Goal: Task Accomplishment & Management: Complete application form

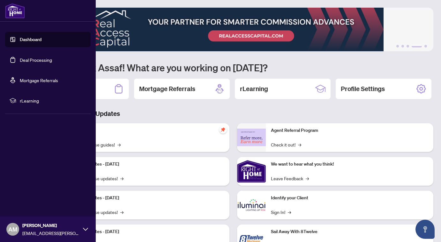
click at [24, 61] on link "Deal Processing" at bounding box center [36, 60] width 32 height 6
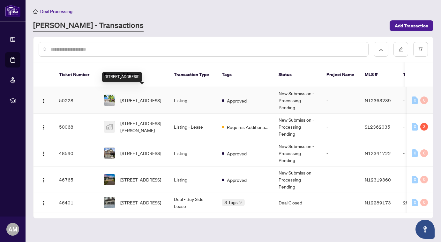
click at [137, 97] on span "[STREET_ADDRESS]" at bounding box center [140, 100] width 41 height 7
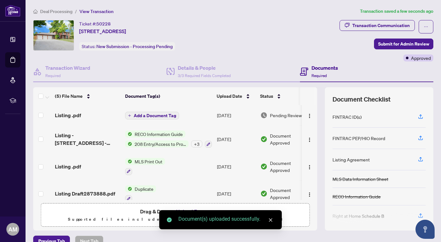
click at [157, 116] on span "Add a Document Tag" at bounding box center [155, 116] width 42 height 4
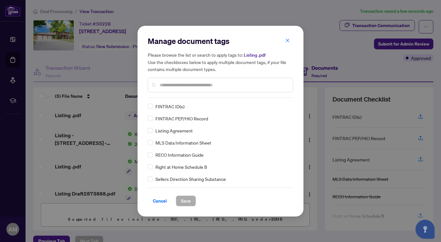
click at [191, 86] on input "text" at bounding box center [224, 85] width 128 height 7
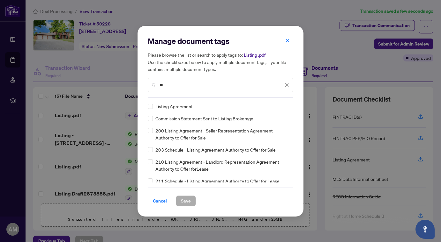
type input "*"
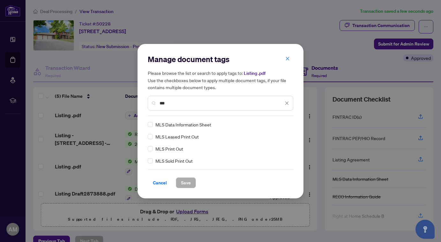
type input "***"
click at [147, 148] on div "Manage document tags Please browse the list or search to apply tags to: Listing…" at bounding box center [220, 121] width 166 height 155
click at [190, 182] on span "Save" at bounding box center [186, 183] width 10 height 10
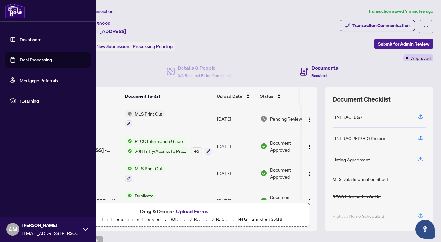
click at [28, 59] on link "Deal Processing" at bounding box center [36, 60] width 32 height 6
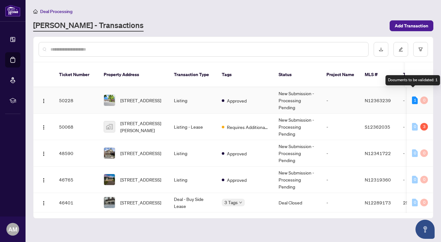
click at [415, 97] on div "1" at bounding box center [415, 101] width 6 height 8
click at [412, 97] on div "1" at bounding box center [415, 101] width 6 height 8
click at [421, 123] on div "3" at bounding box center [424, 127] width 8 height 8
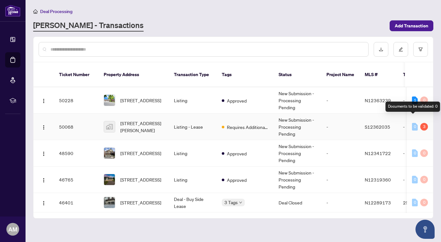
click at [414, 123] on div "0" at bounding box center [415, 127] width 6 height 8
click at [424, 123] on div "3" at bounding box center [424, 127] width 8 height 8
click at [158, 120] on span "[STREET_ADDRESS][PERSON_NAME]" at bounding box center [141, 127] width 43 height 14
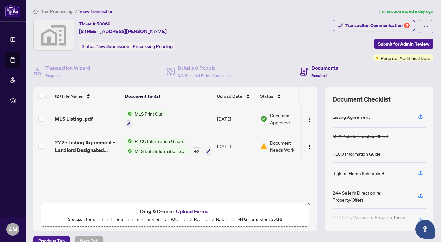
scroll to position [0, 0]
click at [401, 22] on div "Transaction Communication 3" at bounding box center [377, 25] width 64 height 10
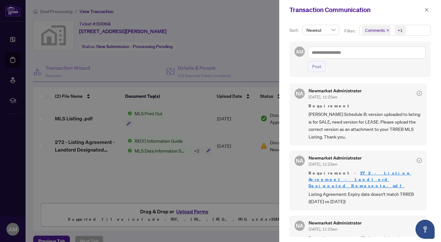
scroll to position [18, 0]
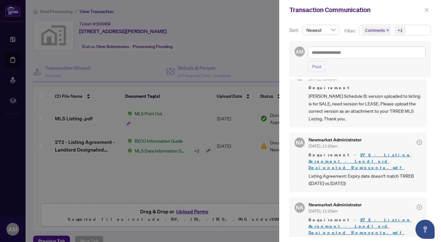
click at [427, 10] on icon "close" at bounding box center [426, 10] width 4 height 4
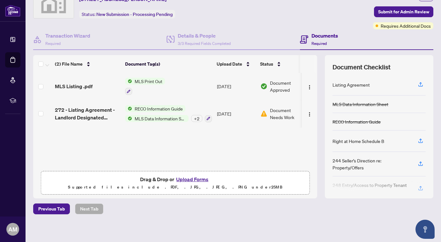
scroll to position [34, 0]
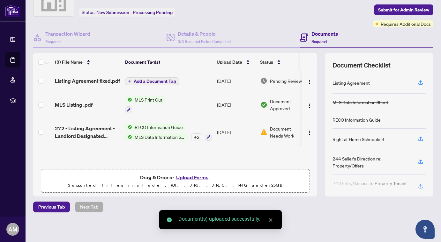
click at [150, 82] on span "Add a Document Tag" at bounding box center [155, 81] width 42 height 4
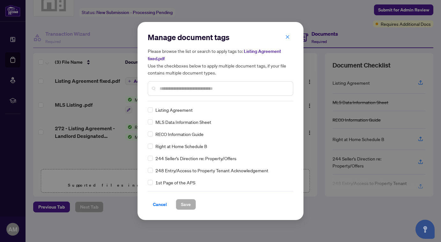
click at [204, 89] on input "text" at bounding box center [224, 88] width 128 height 7
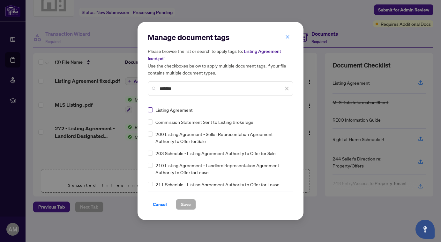
type input "*******"
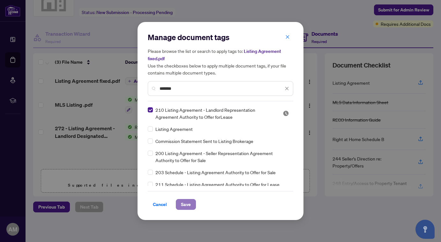
click at [181, 206] on span "Save" at bounding box center [186, 205] width 10 height 10
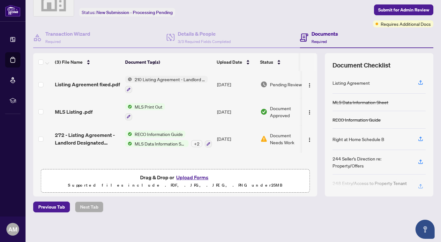
scroll to position [0, 0]
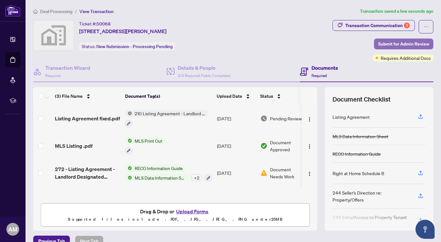
click at [395, 45] on span "Submit for Admin Review" at bounding box center [403, 44] width 51 height 10
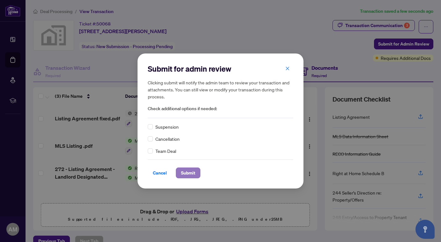
click at [188, 174] on span "Submit" at bounding box center [188, 173] width 14 height 10
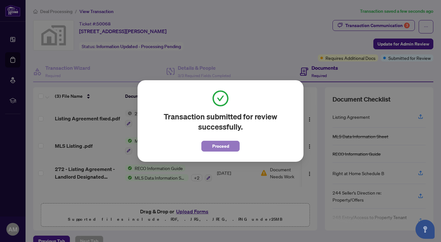
click at [215, 149] on span "Proceed" at bounding box center [220, 146] width 17 height 10
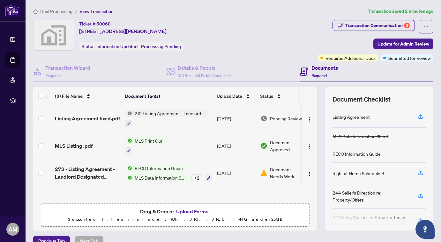
scroll to position [0, 0]
click at [403, 43] on span "Update for Admin Review" at bounding box center [403, 44] width 52 height 10
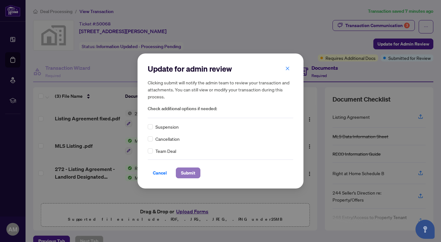
click at [192, 173] on span "Submit" at bounding box center [188, 173] width 14 height 10
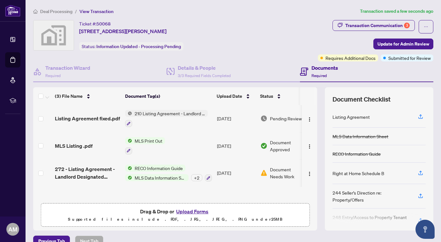
click at [287, 67] on div "Update for admin review Clicking submit will notify the admin team to review yo…" at bounding box center [220, 121] width 441 height 242
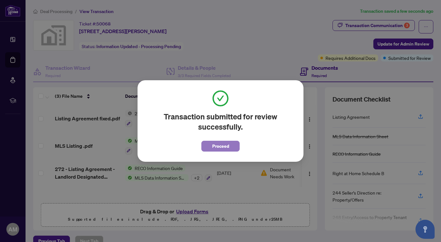
click at [224, 145] on span "Proceed" at bounding box center [220, 146] width 17 height 10
